Goal: Complete application form: Complete application form

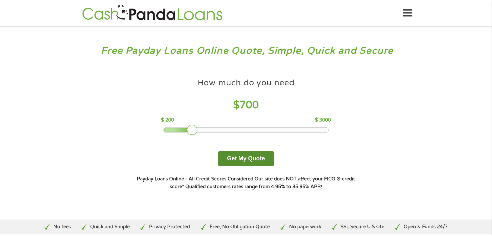
click at [248, 161] on button "Get My Quote" at bounding box center [246, 158] width 57 height 15
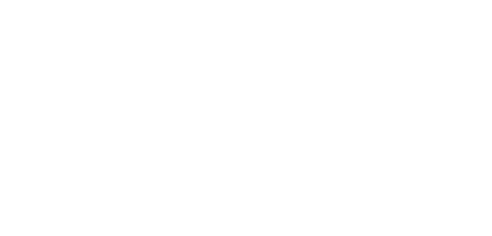
click at [0, 0] on html at bounding box center [0, 0] width 0 height 0
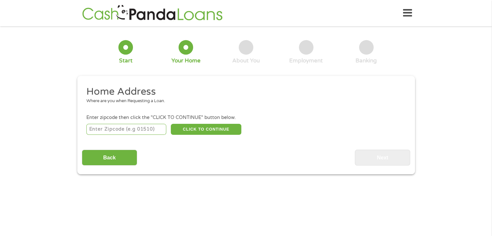
click at [142, 131] on input "number" at bounding box center [126, 129] width 80 height 11
type input "93274"
click at [221, 130] on button "CLICK TO CONTINUE" at bounding box center [206, 129] width 71 height 11
type input "93274"
type input "Tulare"
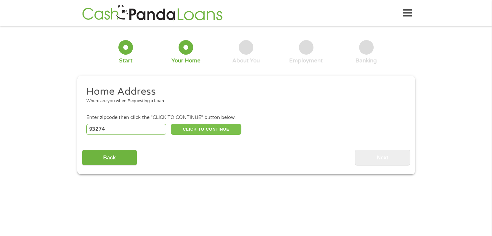
select select "[US_STATE]"
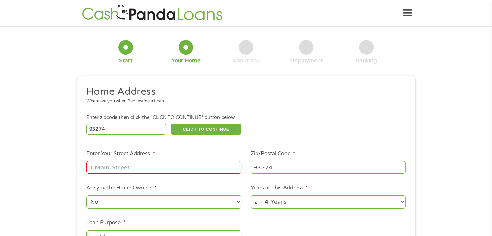
click at [187, 169] on input "Enter Your Street Address *" at bounding box center [163, 167] width 155 height 12
type input "[STREET_ADDRESS]"
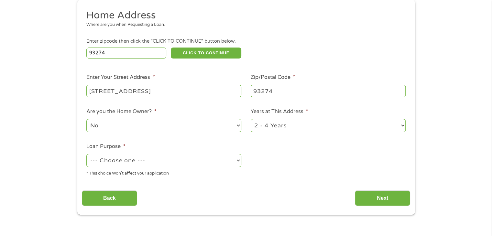
scroll to position [72, 0]
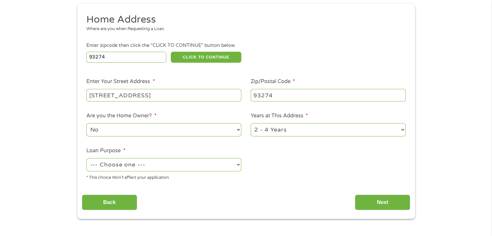
click at [221, 165] on select "--- Choose one --- Pay Bills Debt Consolidation Home Improvement Major Purchase…" at bounding box center [163, 164] width 155 height 13
select select "shorttermcash"
click at [86, 159] on select "--- Choose one --- Pay Bills Debt Consolidation Home Improvement Major Purchase…" at bounding box center [163, 164] width 155 height 13
click at [387, 204] on input "Next" at bounding box center [382, 203] width 55 height 16
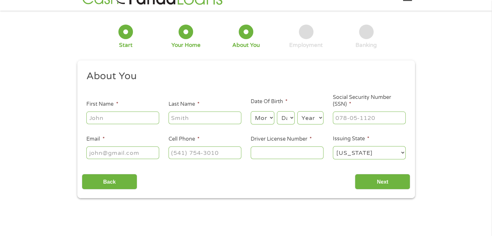
scroll to position [0, 0]
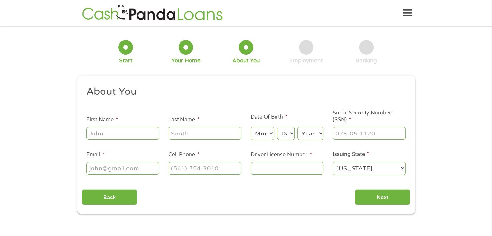
click at [136, 133] on input "First Name *" at bounding box center [122, 133] width 73 height 12
type input "[PERSON_NAME]"
type input "[EMAIL_ADDRESS][DOMAIN_NAME]"
type input "[PHONE_NUMBER]"
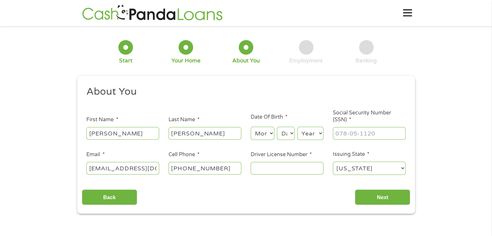
click at [266, 135] on select "Month 1 2 3 4 5 6 7 8 9 10 11 12" at bounding box center [263, 133] width 24 height 13
select select "12"
click at [251, 127] on select "Month 1 2 3 4 5 6 7 8 9 10 11 12" at bounding box center [263, 133] width 24 height 13
click at [286, 135] on select "Day 1 2 3 4 5 6 7 8 9 10 11 12 13 14 15 16 17 18 19 20 21 22 23 24 25 26 27 28 …" at bounding box center [285, 133] width 17 height 13
select select "21"
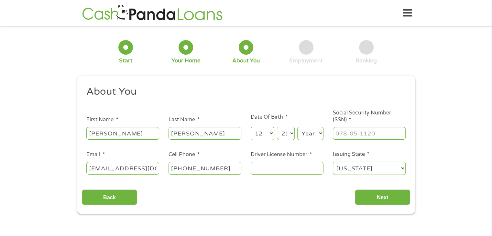
click at [277, 127] on select "Day 1 2 3 4 5 6 7 8 9 10 11 12 13 14 15 16 17 18 19 20 21 22 23 24 25 26 27 28 …" at bounding box center [285, 133] width 17 height 13
click at [312, 134] on select "Year [DATE] 2006 2005 2004 2003 2002 2001 2000 1999 1998 1997 1996 1995 1994 19…" at bounding box center [310, 133] width 26 height 13
select select "1966"
click at [297, 127] on select "Year [DATE] 2006 2005 2004 2003 2002 2001 2000 1999 1998 1997 1996 1995 1994 19…" at bounding box center [310, 133] width 26 height 13
click at [354, 134] on input "Social Security Number (SSN) *" at bounding box center [369, 133] width 73 height 12
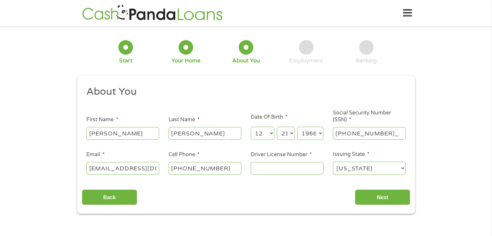
type input "573-15-5793"
click at [284, 170] on input "Driver License Number *" at bounding box center [287, 168] width 73 height 12
type input "C4551796"
click at [383, 199] on input "Next" at bounding box center [382, 198] width 55 height 16
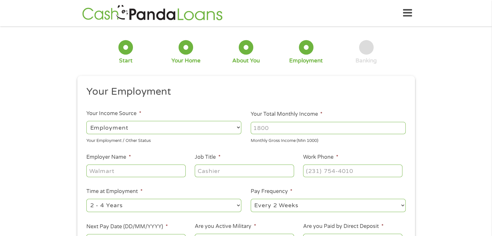
click at [189, 128] on select "--- Choose one --- Employment [DEMOGRAPHIC_DATA] Benefits" at bounding box center [163, 127] width 155 height 13
select select "benefits"
click at [86, 121] on select "--- Choose one --- Employment [DEMOGRAPHIC_DATA] Benefits" at bounding box center [163, 127] width 155 height 13
type input "Other"
type input "[PHONE_NUMBER]"
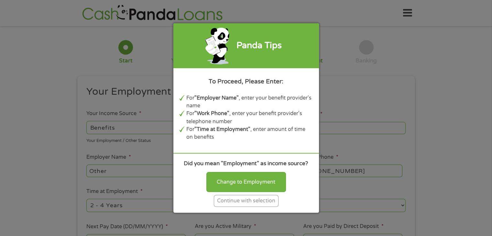
click at [266, 204] on div "Continue with selection" at bounding box center [246, 201] width 65 height 12
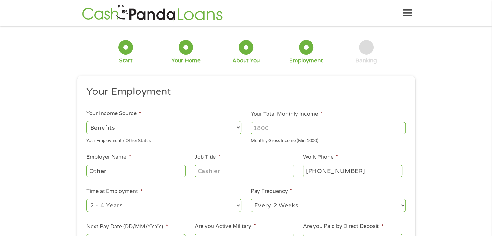
click at [292, 130] on input "Your Total Monthly Income *" at bounding box center [328, 128] width 155 height 12
type input "4201.35"
click at [135, 167] on input "Other" at bounding box center [135, 171] width 99 height 12
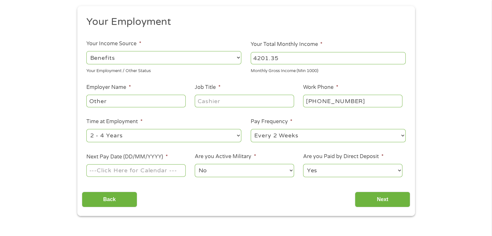
scroll to position [72, 0]
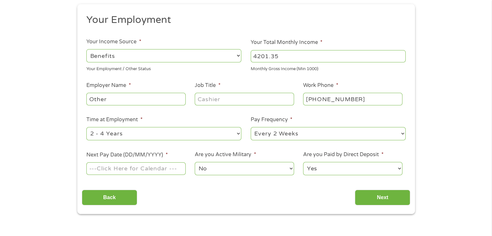
click at [322, 136] on select "--- Choose one --- Every 2 Weeks Every Week Monthly Semi-Monthly" at bounding box center [328, 133] width 155 height 13
select select "monthly"
click at [251, 127] on select "--- Choose one --- Every 2 Weeks Every Week Monthly Semi-Monthly" at bounding box center [328, 133] width 155 height 13
click at [135, 169] on input "Next Pay Date (DD/MM/YYYY) *" at bounding box center [135, 168] width 99 height 12
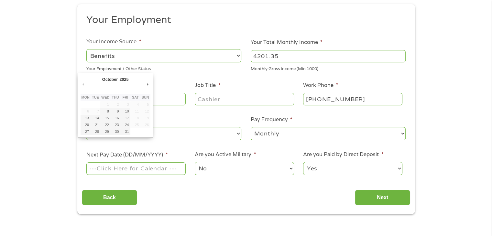
type input "[DATE]"
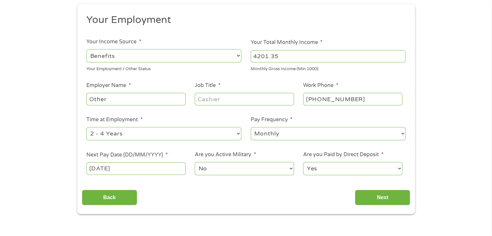
click at [389, 198] on input "Next" at bounding box center [382, 198] width 55 height 16
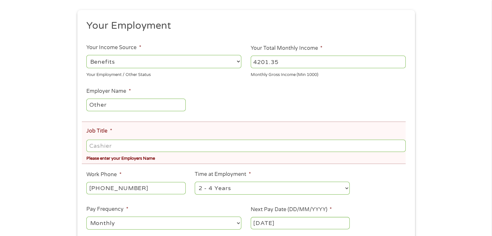
scroll to position [95, 0]
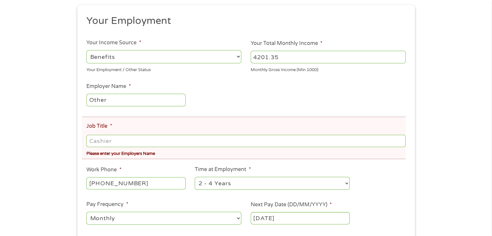
click at [150, 143] on input "Job Title *" at bounding box center [245, 141] width 319 height 12
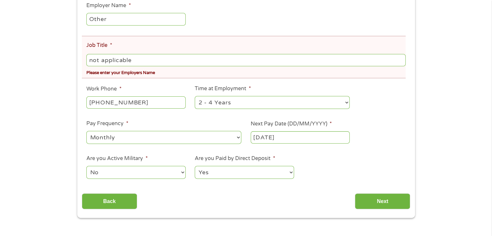
scroll to position [177, 0]
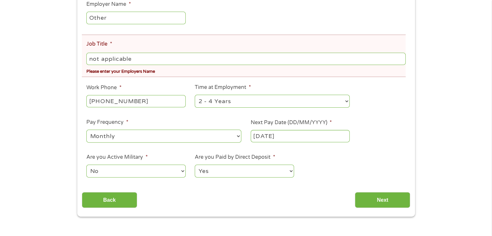
type input "not applicable"
click at [387, 204] on input "Next" at bounding box center [382, 200] width 55 height 16
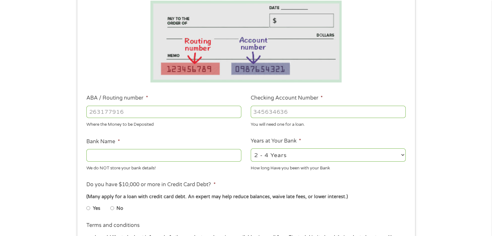
scroll to position [234, 17]
click at [159, 114] on input "ABA / Routing number *" at bounding box center [163, 112] width 155 height 12
type input "256074974"
type input "NAVY FEDERAL CREDIT UNION"
type input "256074974"
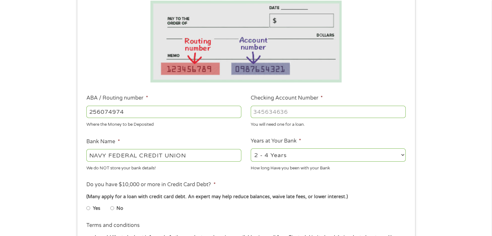
click at [286, 109] on input "Checking Account Number *" at bounding box center [328, 112] width 155 height 12
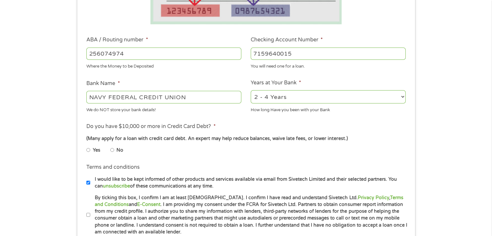
scroll to position [176, 0]
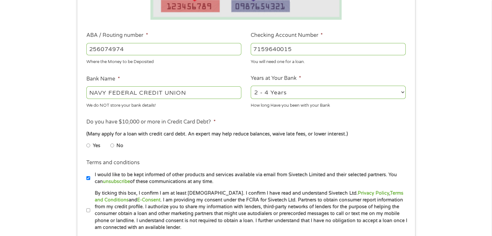
type input "7159640015"
click at [393, 93] on select "2 - 4 Years 6 - 12 Months 1 - 2 Years Over 4 Years" at bounding box center [328, 92] width 155 height 13
select select "60months"
click at [251, 86] on select "2 - 4 Years 6 - 12 Months 1 - 2 Years Over 4 Years" at bounding box center [328, 92] width 155 height 13
click at [113, 148] on input "No" at bounding box center [112, 145] width 4 height 10
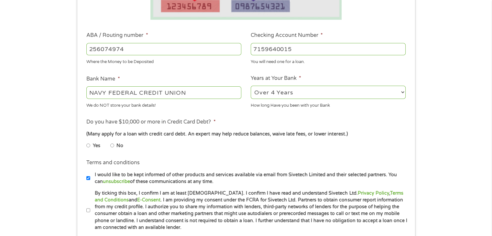
radio input "true"
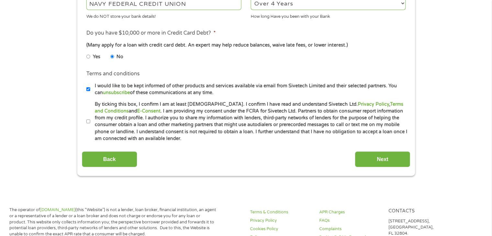
scroll to position [267, 0]
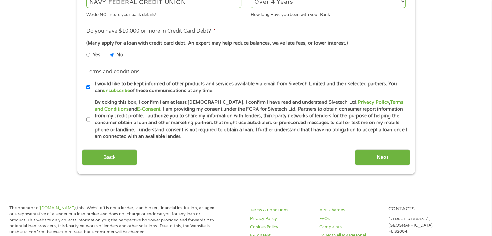
click at [87, 122] on input "By ticking this box, I confirm I am at least [DEMOGRAPHIC_DATA]. I confirm I ha…" at bounding box center [88, 119] width 4 height 10
checkbox input "true"
click at [388, 158] on input "Next" at bounding box center [382, 157] width 55 height 16
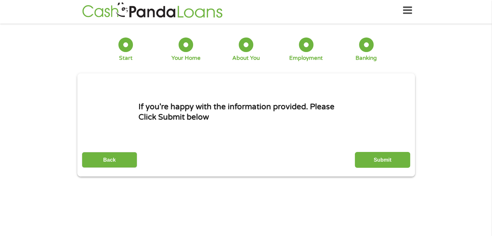
scroll to position [0, 0]
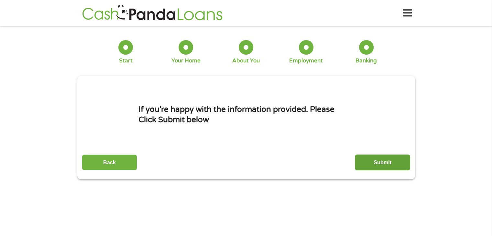
click at [383, 162] on input "Submit" at bounding box center [382, 163] width 55 height 16
